Goal: Transaction & Acquisition: Subscribe to service/newsletter

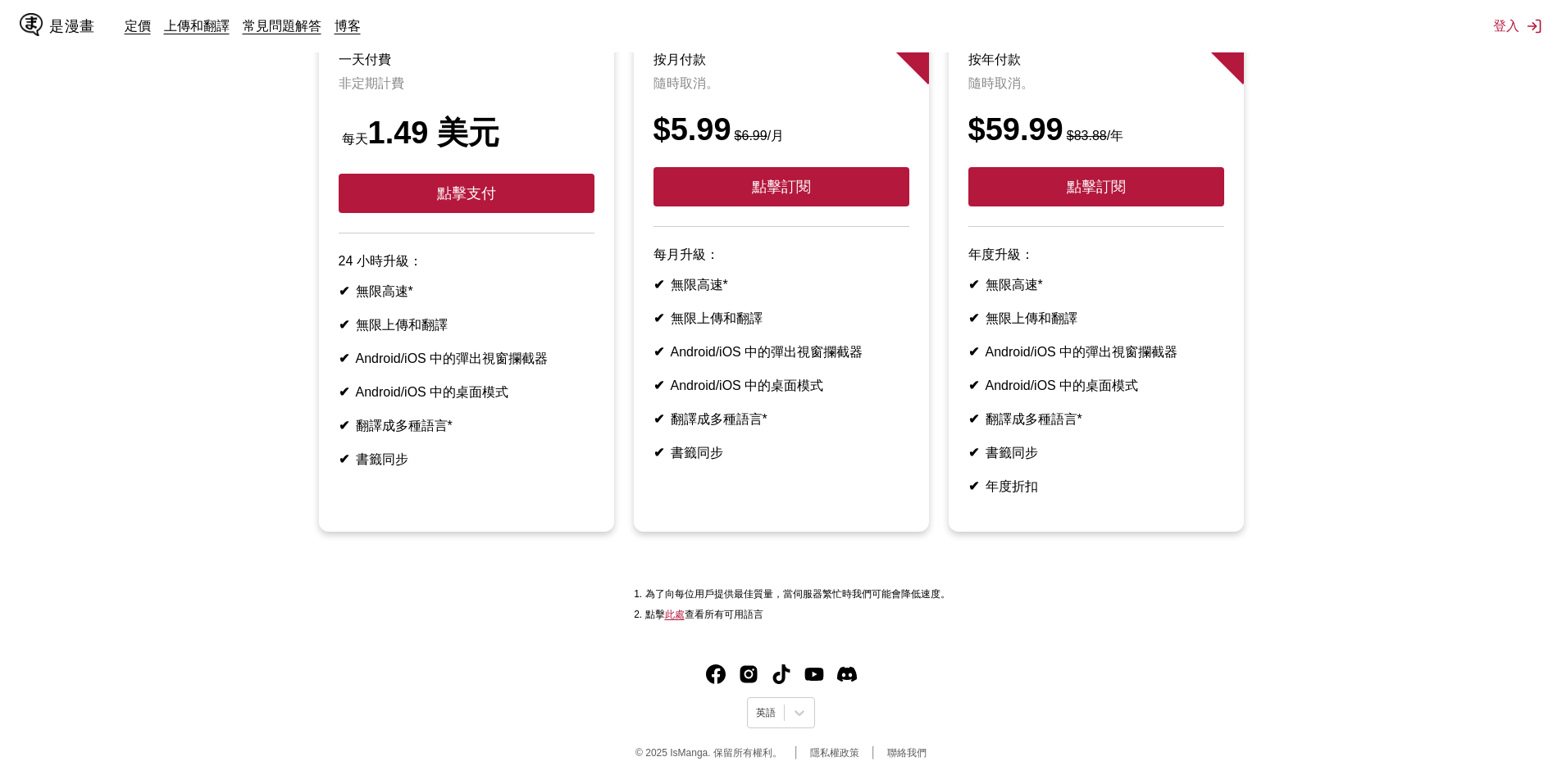
scroll to position [262, 0]
click at [804, 717] on icon at bounding box center [799, 713] width 17 height 17
click at [772, 668] on font "中文(正體)" at bounding box center [779, 674] width 46 height 11
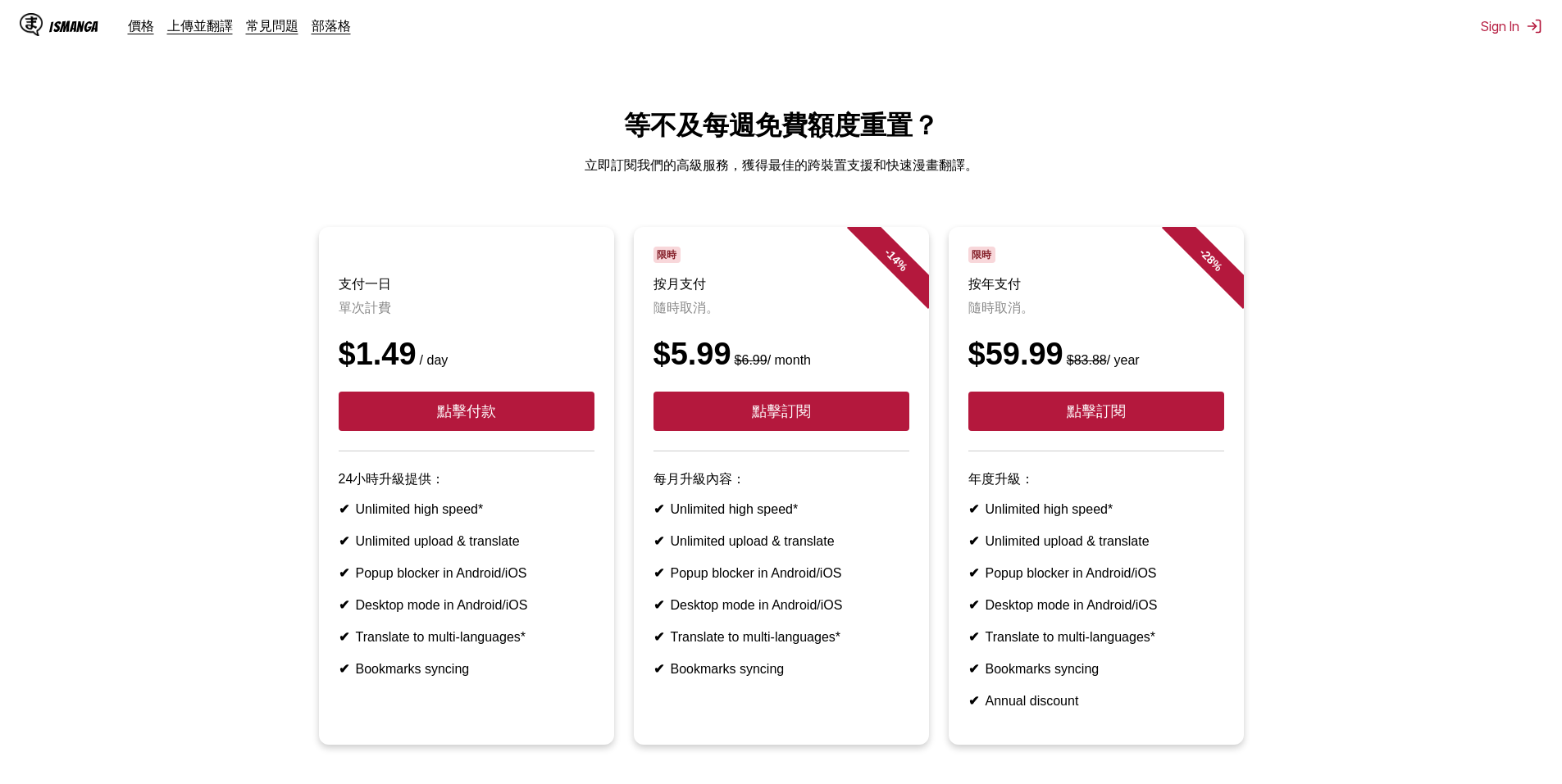
click at [1383, 529] on ul "支付一日 單次計費 $1.49 / day 點擊付款 24小時升級提供： ✔ Unlimited high speed* ✔ Unlimited upload…" at bounding box center [781, 496] width 1536 height 538
